Goal: Browse casually

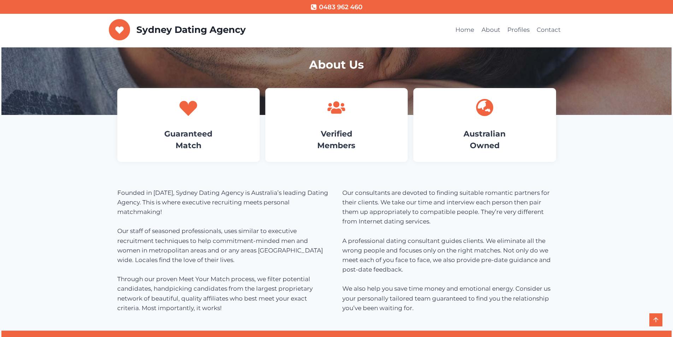
scroll to position [353, 0]
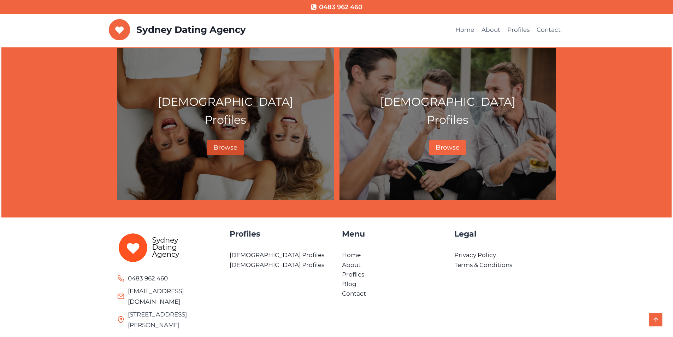
click at [230, 146] on span "Browse" at bounding box center [225, 147] width 24 height 8
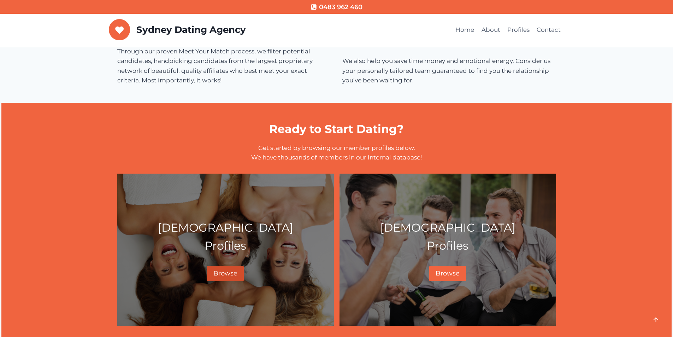
scroll to position [212, 0]
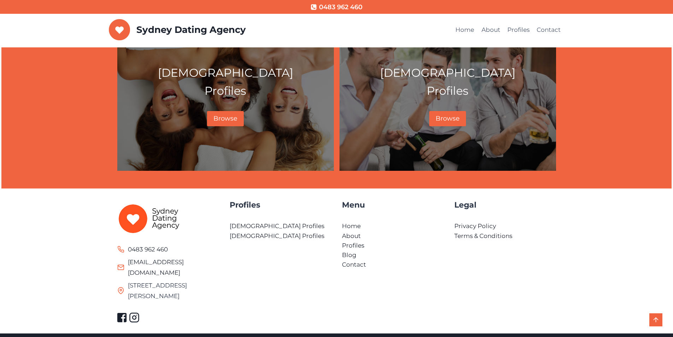
scroll to position [382, 0]
click at [134, 217] on img at bounding box center [149, 217] width 64 height 31
click at [175, 215] on img at bounding box center [149, 217] width 64 height 31
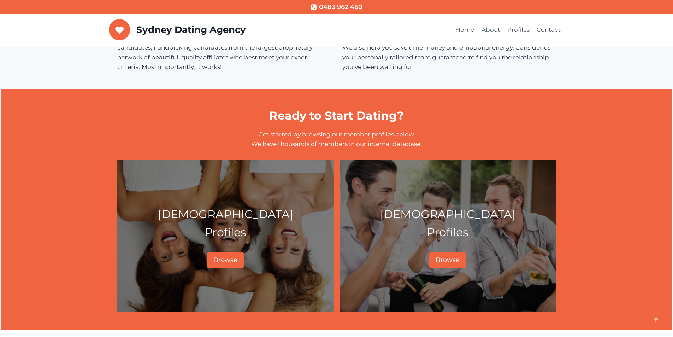
scroll to position [64, 0]
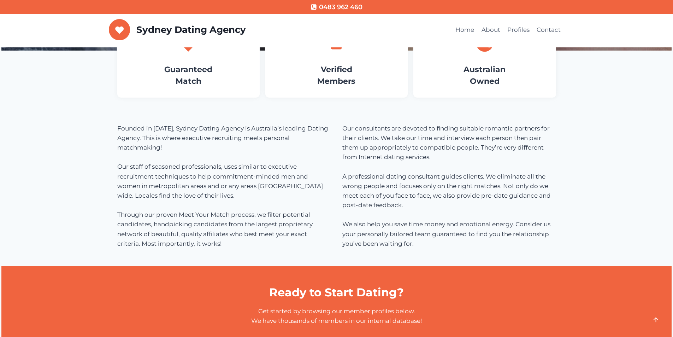
click at [306, 78] on h4 "Verified Members" at bounding box center [336, 75] width 121 height 23
click at [343, 62] on div "Verified Members" at bounding box center [336, 61] width 142 height 74
drag, startPoint x: 336, startPoint y: 68, endPoint x: 335, endPoint y: 73, distance: 5.0
click at [336, 69] on link "Verified Members" at bounding box center [336, 75] width 38 height 21
click at [334, 77] on link "Verified Members" at bounding box center [336, 75] width 38 height 21
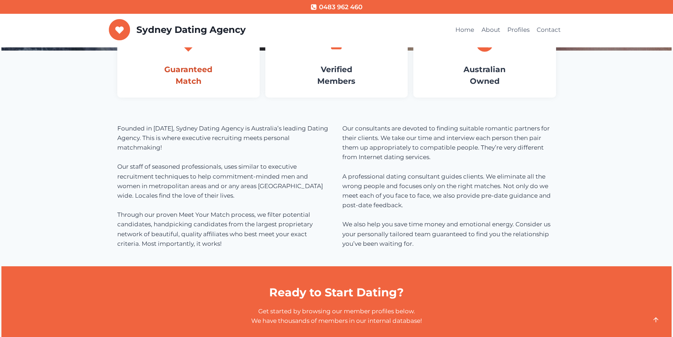
click at [192, 67] on link "Guaranteed Match" at bounding box center [188, 75] width 48 height 21
click at [191, 47] on div "Sydney Dating Agency Home About Profiles Contact" at bounding box center [337, 31] width 456 height 34
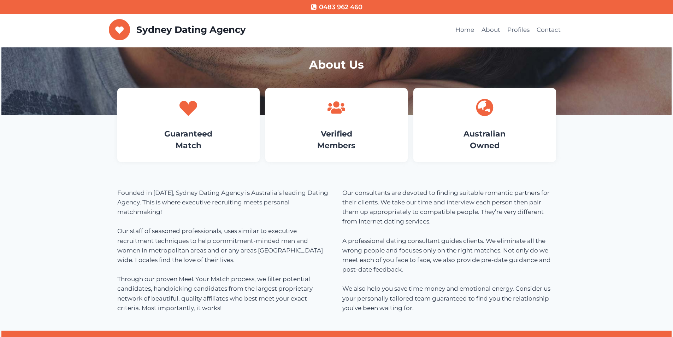
click at [184, 114] on icon at bounding box center [188, 108] width 18 height 18
click at [188, 108] on icon at bounding box center [188, 108] width 18 height 15
